Goal: Information Seeking & Learning: Find specific fact

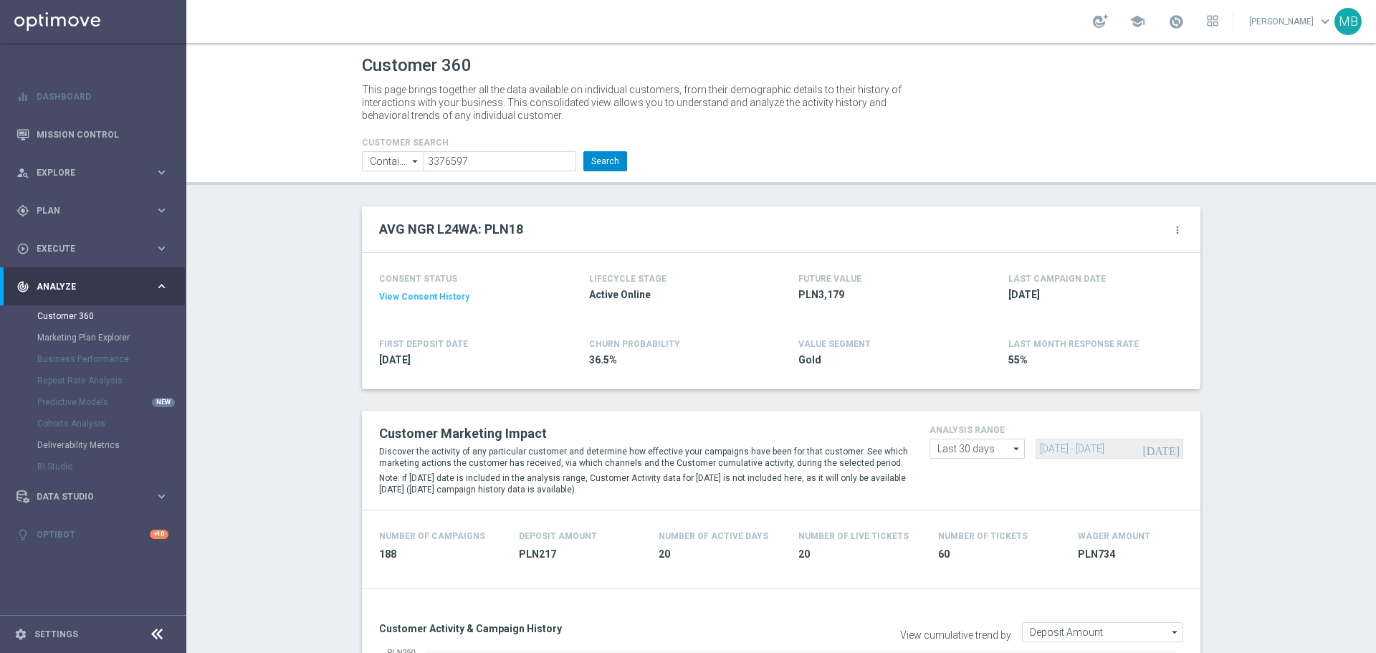
click at [610, 164] on button "Search" at bounding box center [605, 161] width 44 height 20
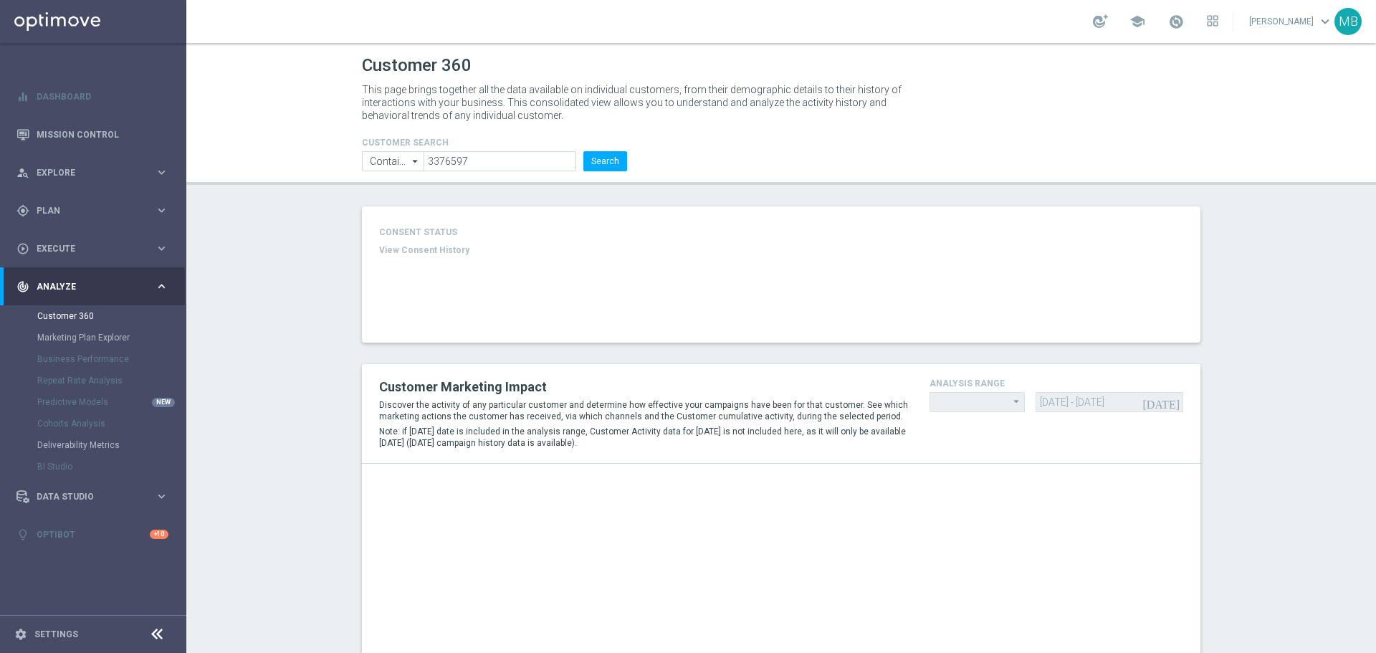
type input "Last 30 days"
type input "Deposit Amount"
type input "Last 30 days"
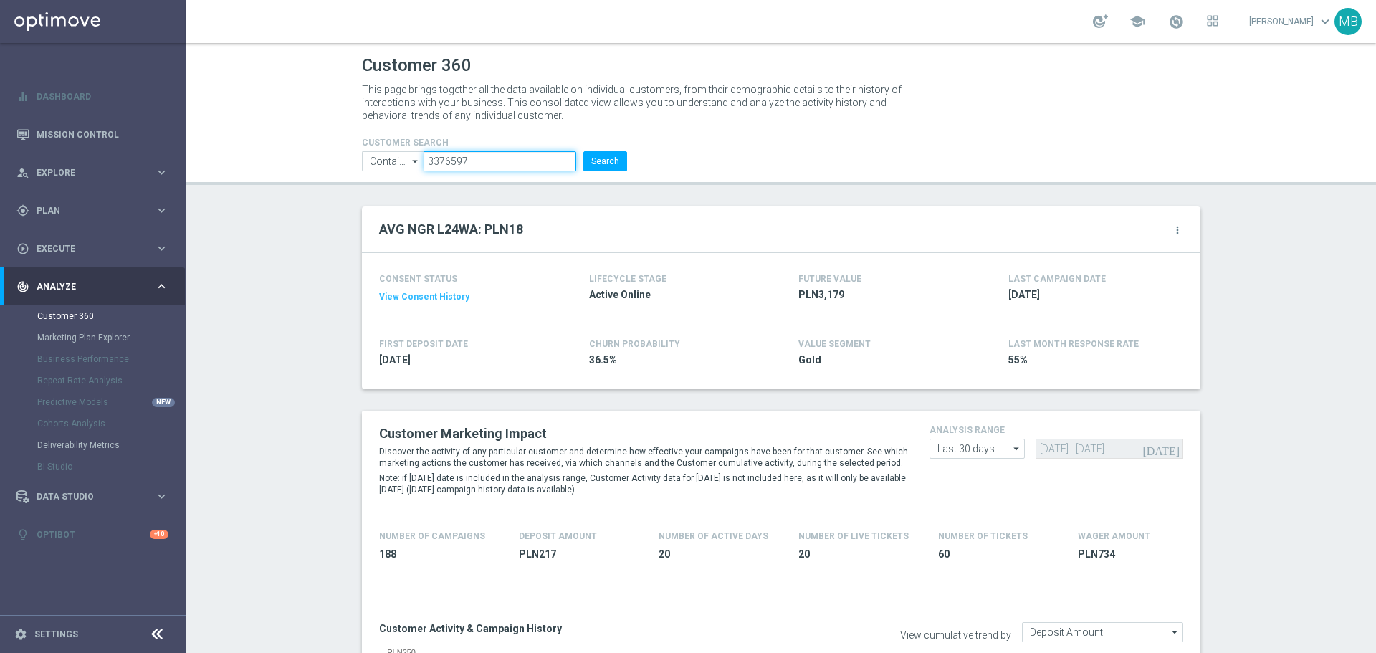
click at [488, 160] on input "3376597" at bounding box center [499, 161] width 153 height 20
drag, startPoint x: 488, startPoint y: 160, endPoint x: 598, endPoint y: 160, distance: 110.3
click at [487, 160] on input "3376597" at bounding box center [499, 161] width 153 height 20
paste input "176861"
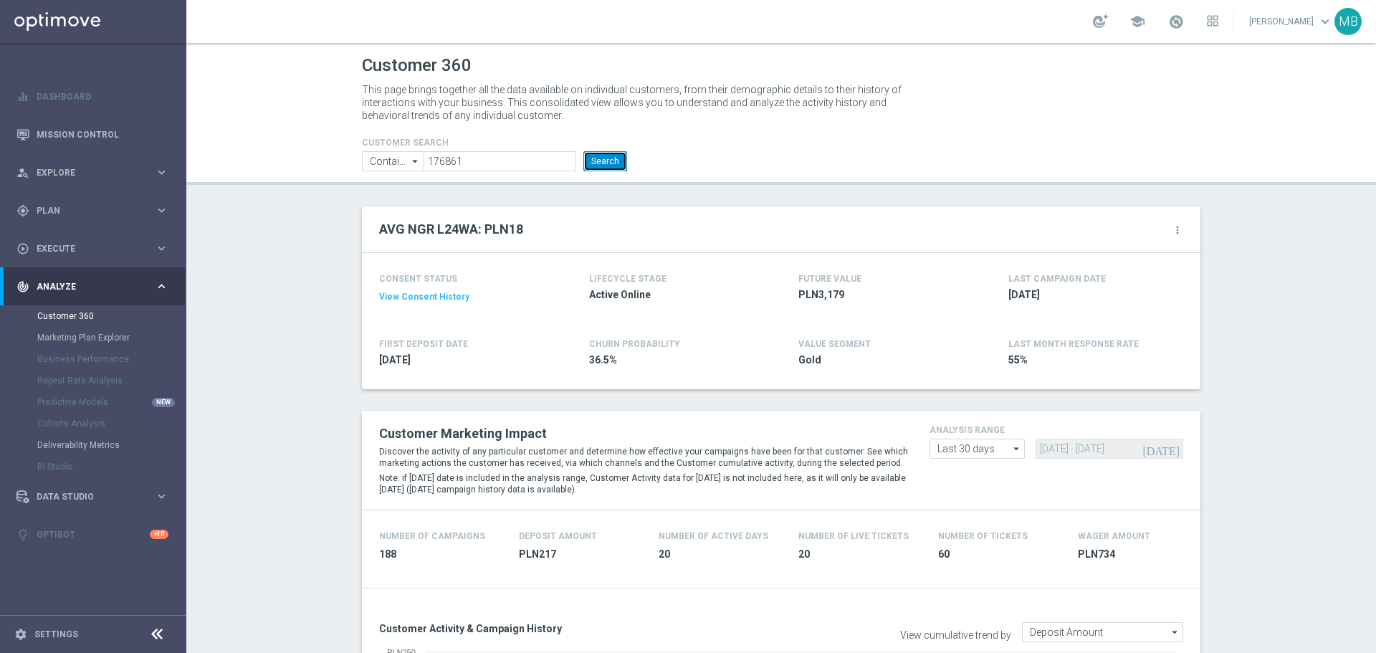
drag, startPoint x: 600, startPoint y: 160, endPoint x: 927, endPoint y: 1, distance: 363.7
click at [600, 159] on button "Search" at bounding box center [605, 161] width 44 height 20
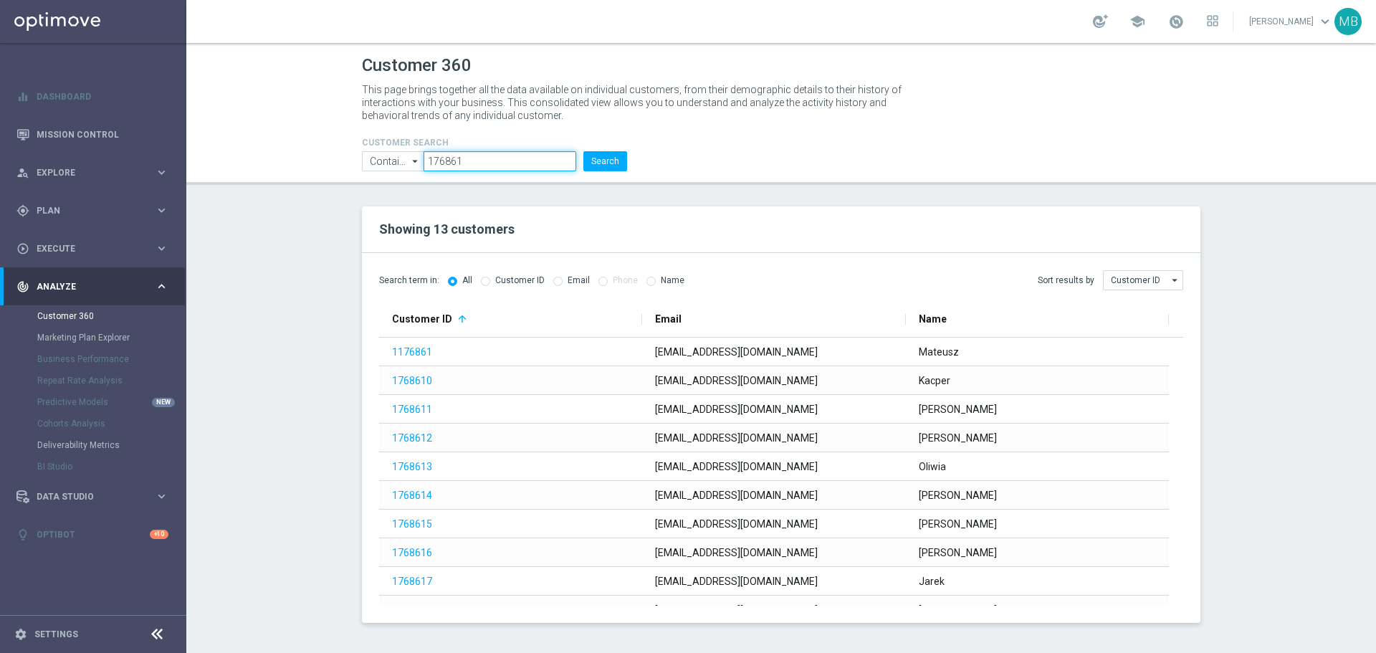
click at [496, 162] on input "176861" at bounding box center [499, 161] width 153 height 20
drag, startPoint x: 496, startPoint y: 162, endPoint x: 626, endPoint y: 143, distance: 131.8
click at [499, 160] on input "176861" at bounding box center [499, 161] width 153 height 20
paste input "389520"
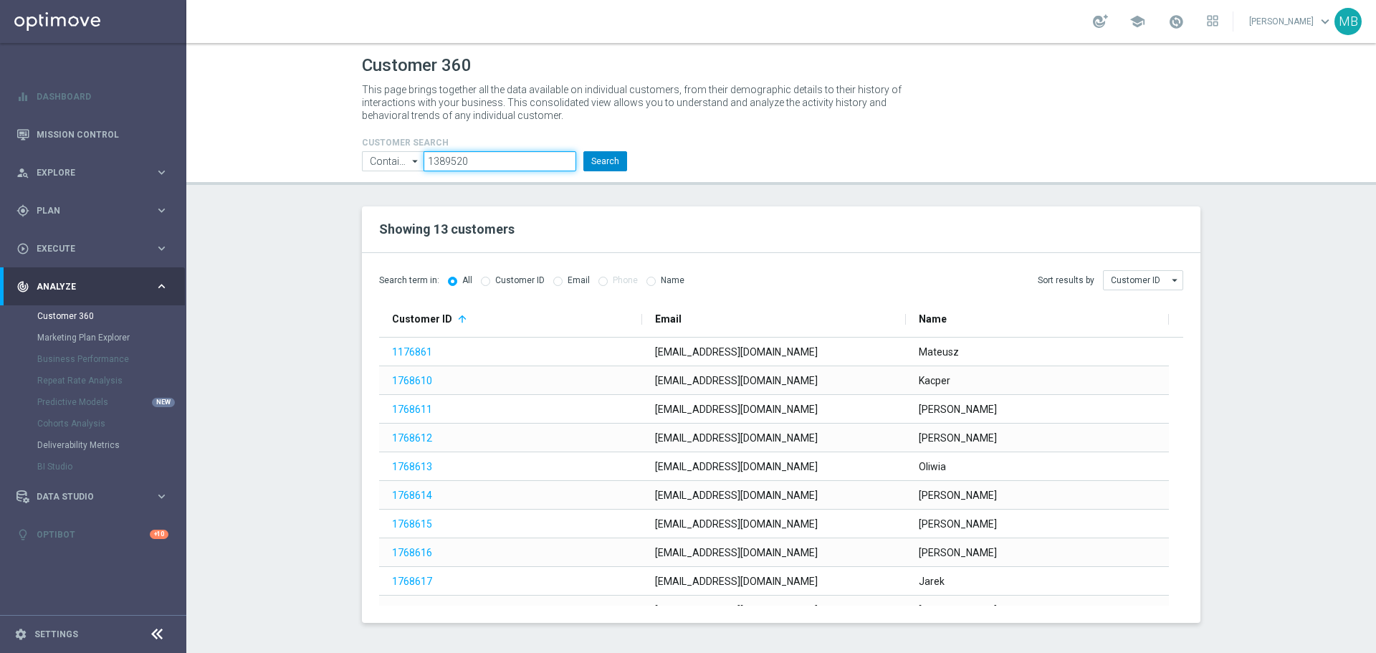
type input "1389520"
click at [597, 160] on button "Search" at bounding box center [605, 161] width 44 height 20
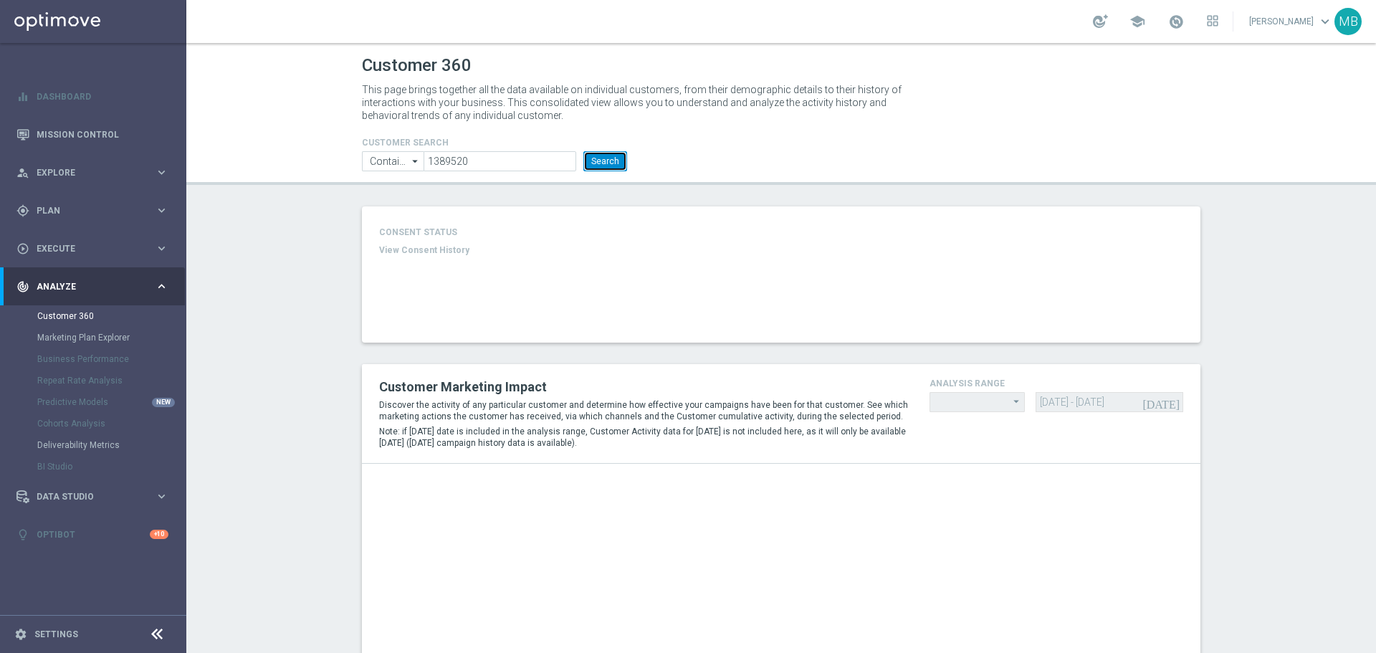
type input "Last 30 days"
type input "Deposit Amount"
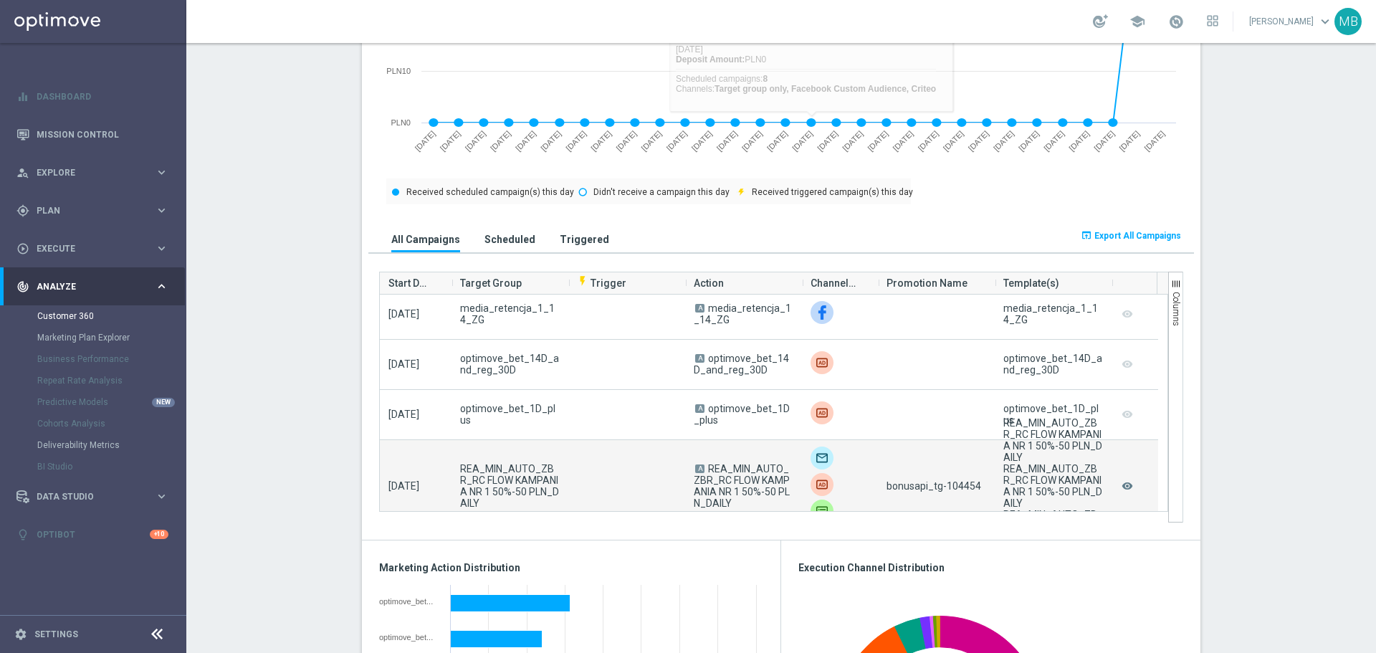
scroll to position [72, 0]
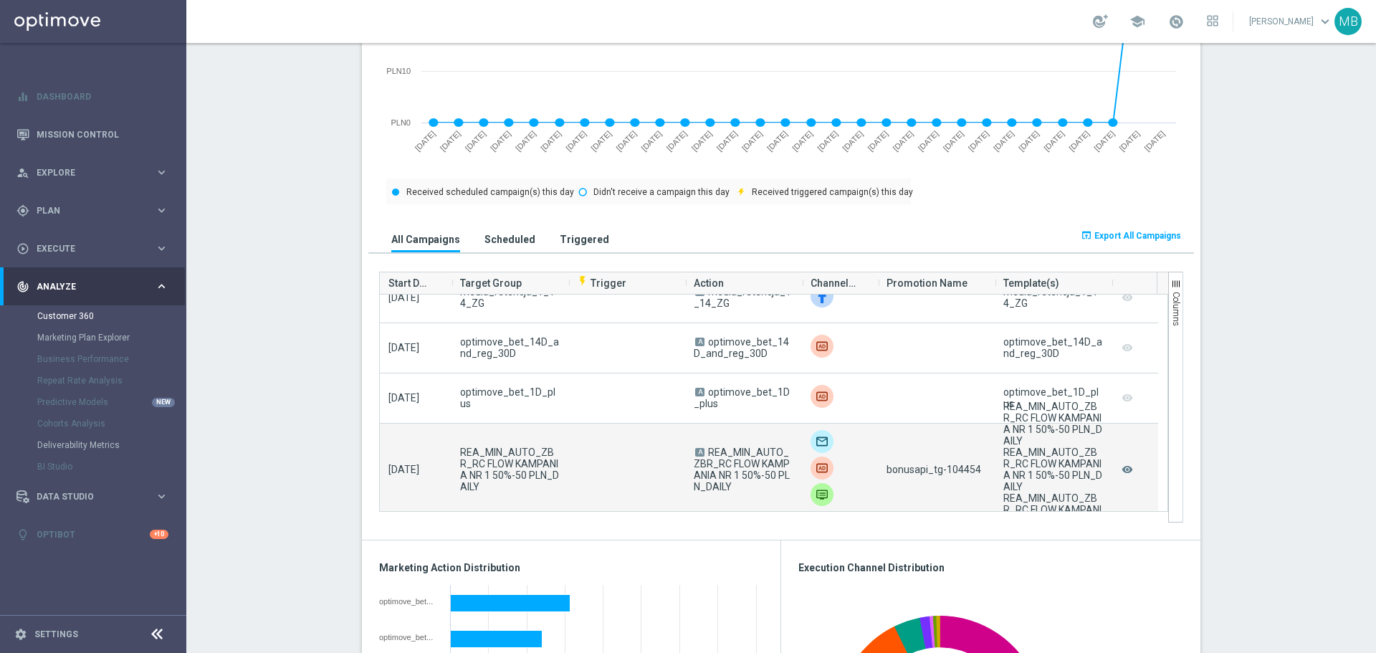
click at [955, 474] on span "bonusapi_tg-104454" at bounding box center [933, 469] width 95 height 11
copy span "104454"
drag, startPoint x: 704, startPoint y: 450, endPoint x: 727, endPoint y: 494, distance: 50.0
click at [727, 492] on span "A REA_MIN_AUTO_ZBR_RC FLOW KAMPANIA NR 1 50%-50 PLN_DAILY" at bounding box center [743, 469] width 100 height 46
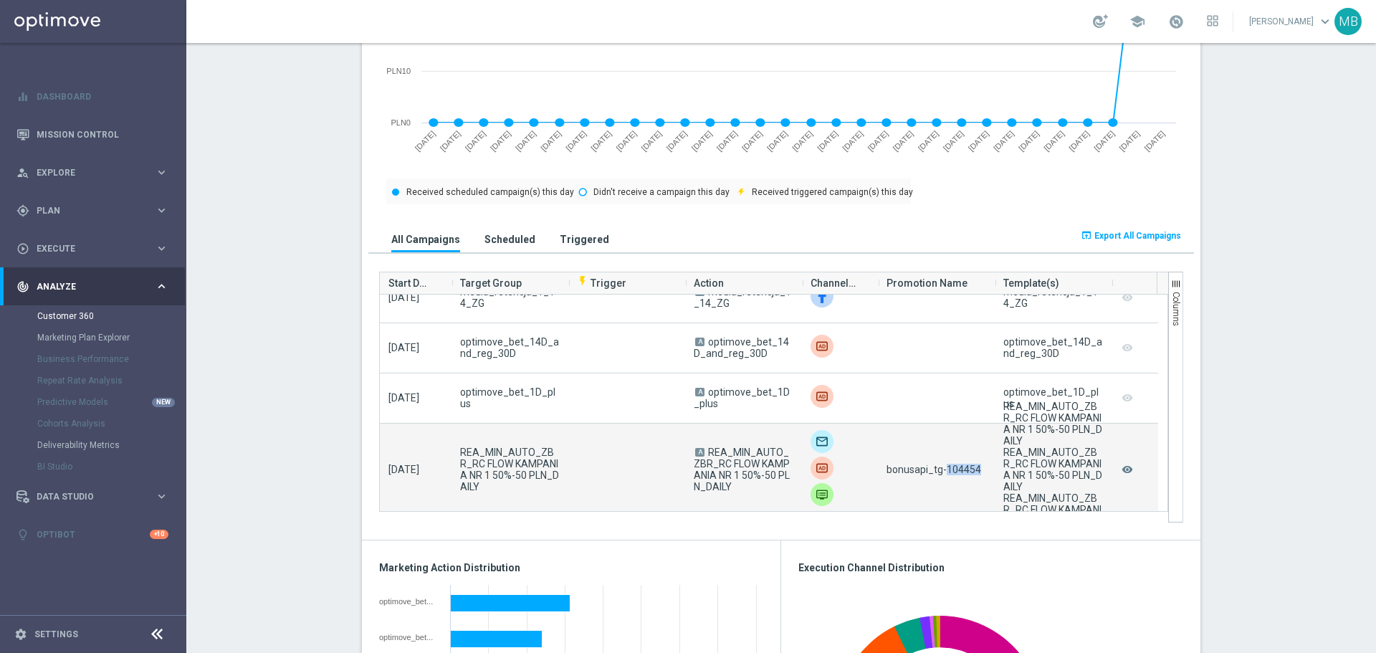
copy span "REA_MIN_AUTO_ZBR_RC FLOW KAMPANIA NR 1 50%-50 PLN_DAILY"
